Goal: Use online tool/utility: Utilize a website feature to perform a specific function

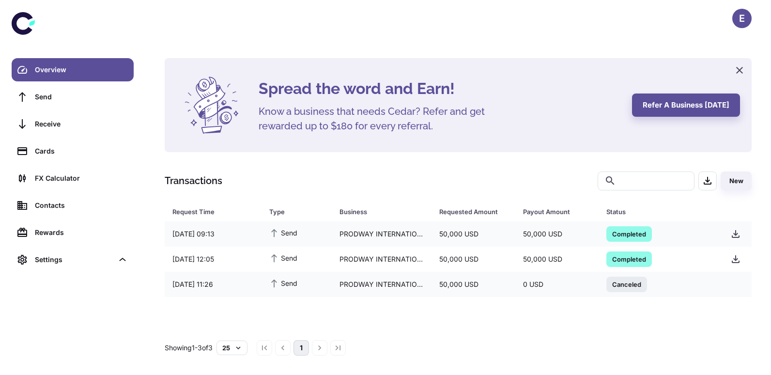
click at [68, 63] on link "Overview" at bounding box center [73, 69] width 122 height 23
click at [71, 179] on div "FX Calculator" at bounding box center [81, 178] width 93 height 11
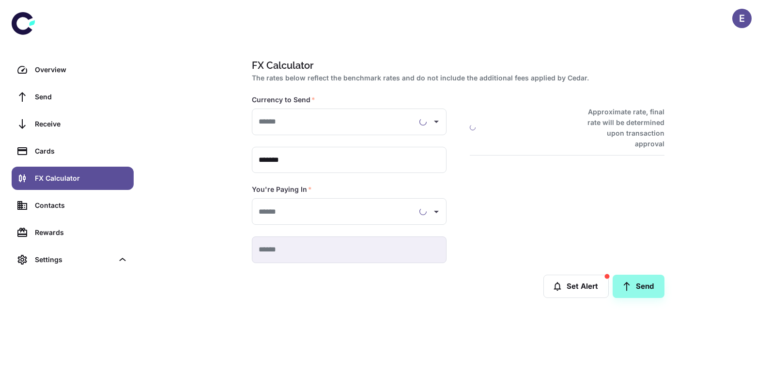
type input "**********"
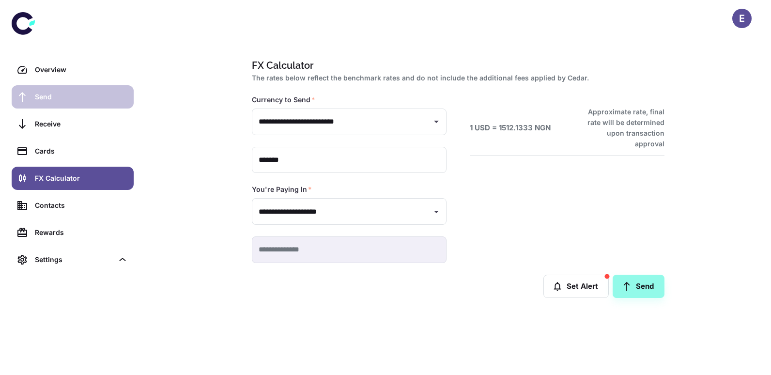
click at [83, 90] on link "Send" at bounding box center [73, 96] width 122 height 23
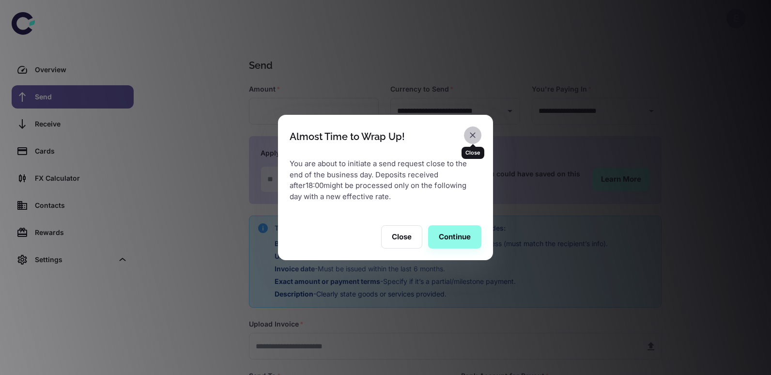
click at [475, 133] on icon "button" at bounding box center [473, 135] width 6 height 6
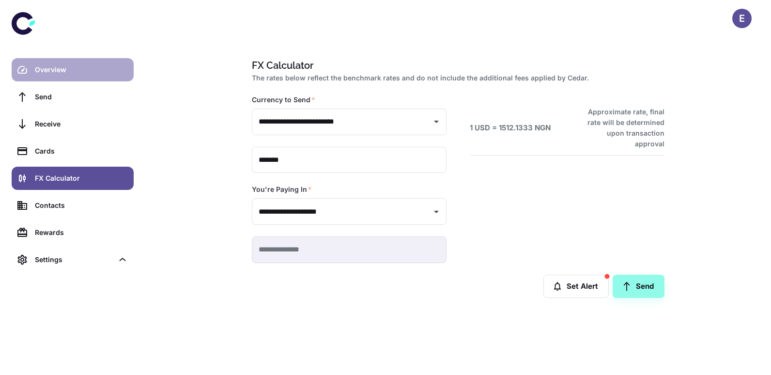
click at [57, 66] on div "Overview" at bounding box center [81, 69] width 93 height 11
